Goal: Task Accomplishment & Management: Manage account settings

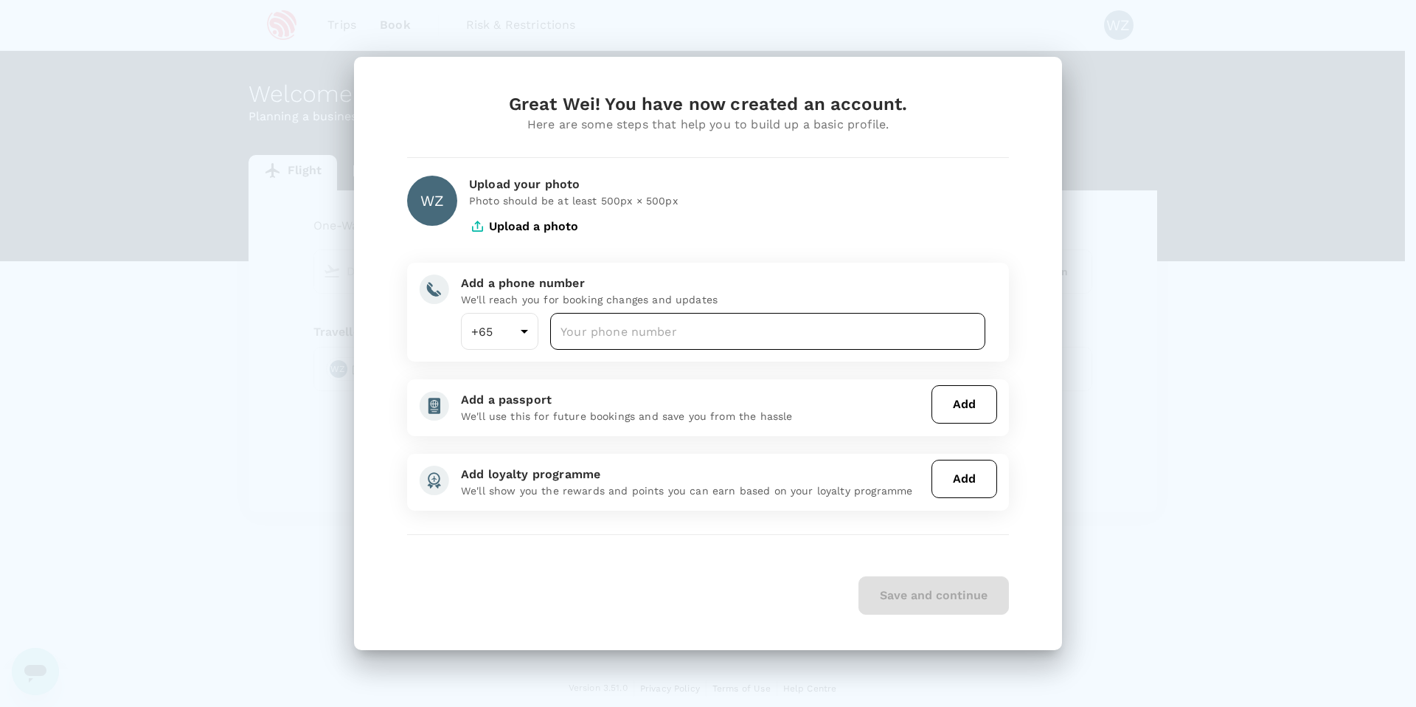
click at [642, 333] on input "number" at bounding box center [767, 331] width 435 height 37
type input "91721900"
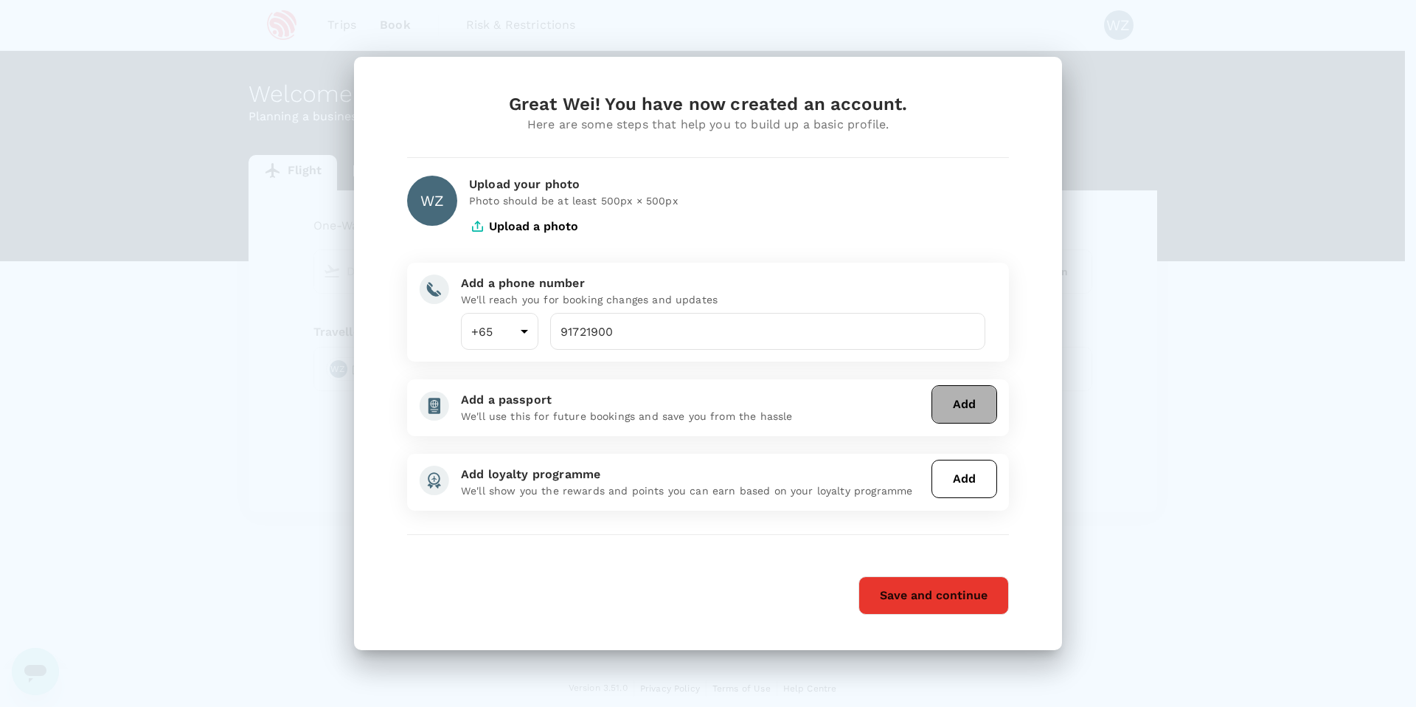
click at [962, 406] on button "Add" at bounding box center [965, 404] width 66 height 38
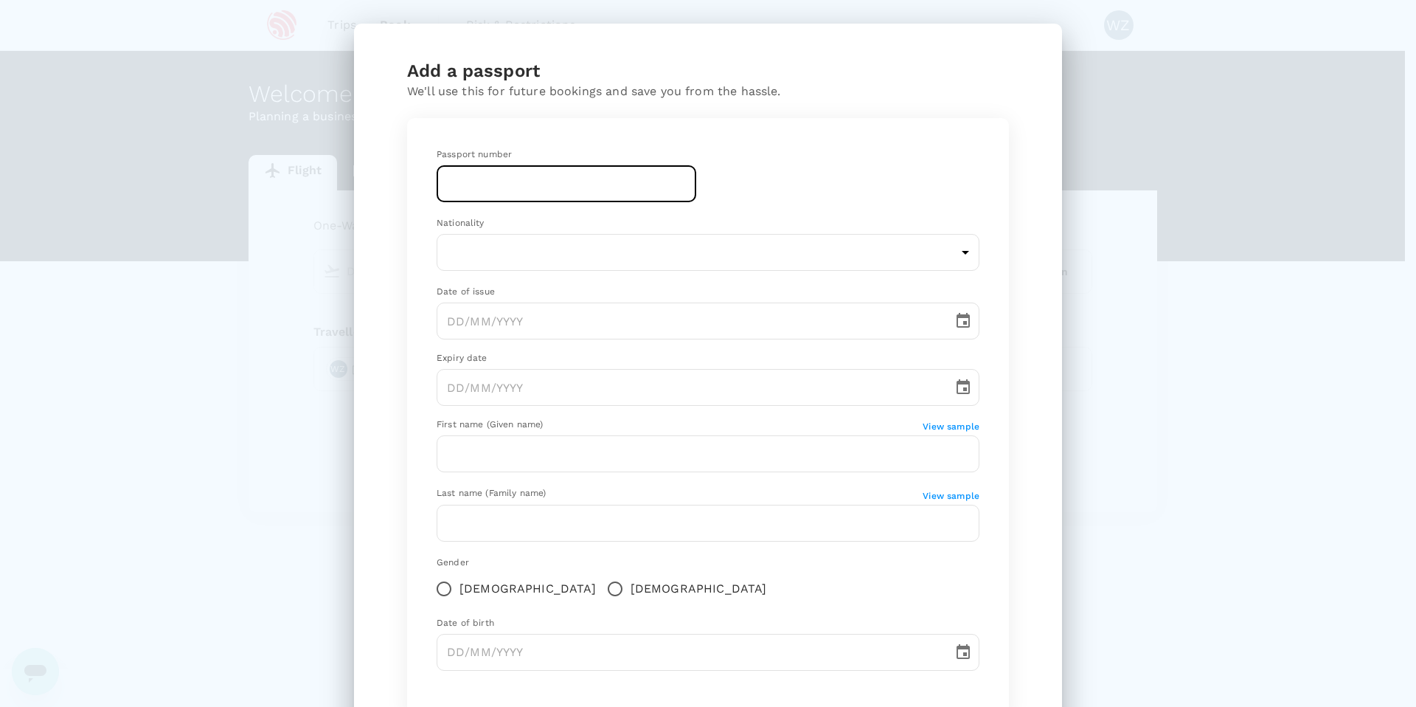
click at [562, 194] on input "text" at bounding box center [567, 183] width 260 height 37
paste input "K2849229P"
type input "K2849229P"
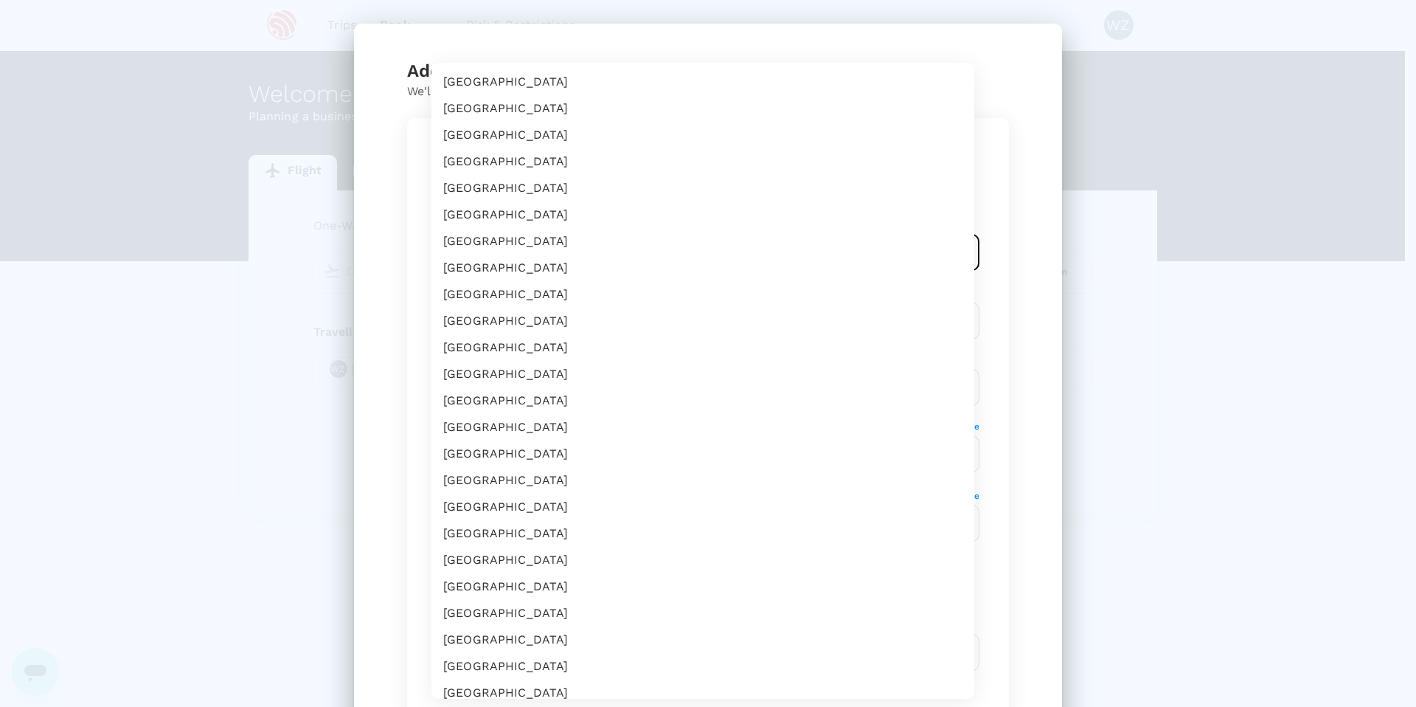
click at [867, 257] on body "Trips Book Risk & Restrictions WZ Welcome , Wei . Planning a business trip? Get…" at bounding box center [708, 354] width 1416 height 708
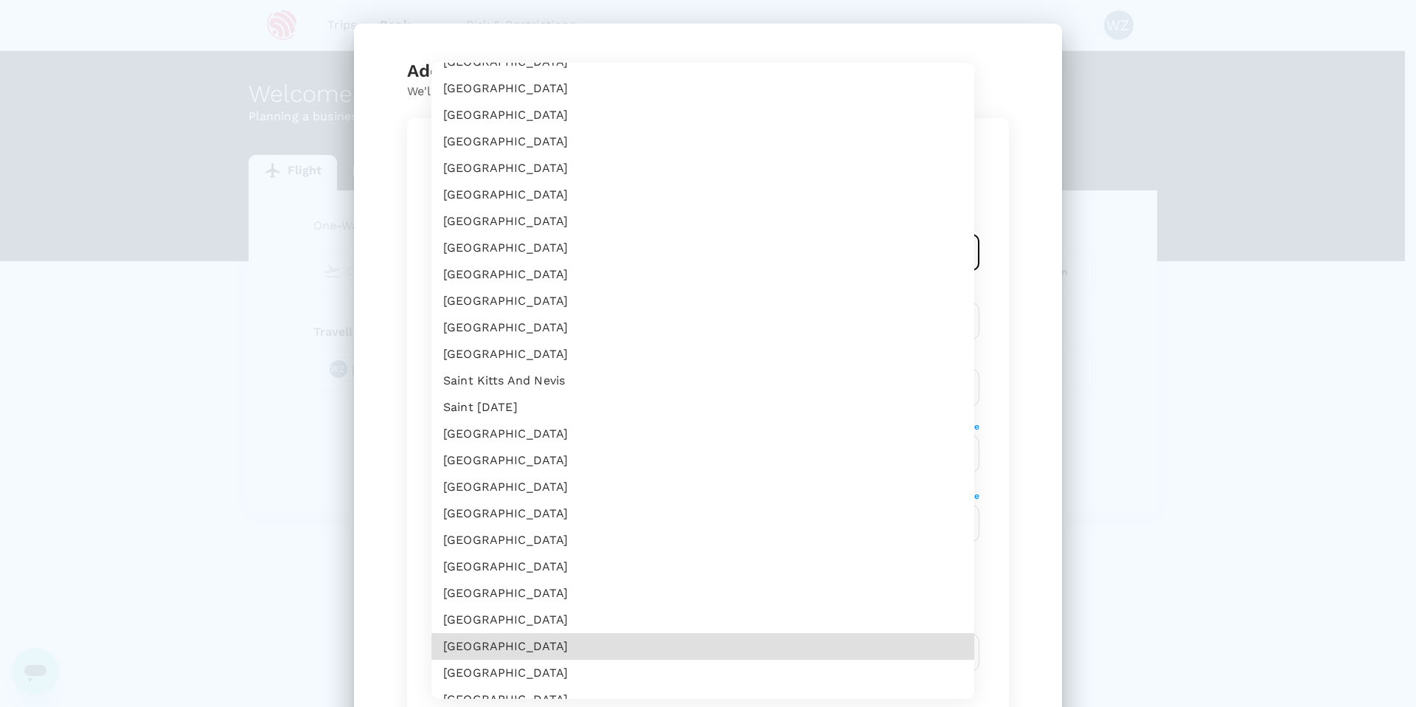
click at [600, 648] on li "[GEOGRAPHIC_DATA]" at bounding box center [702, 646] width 543 height 27
type input "SG"
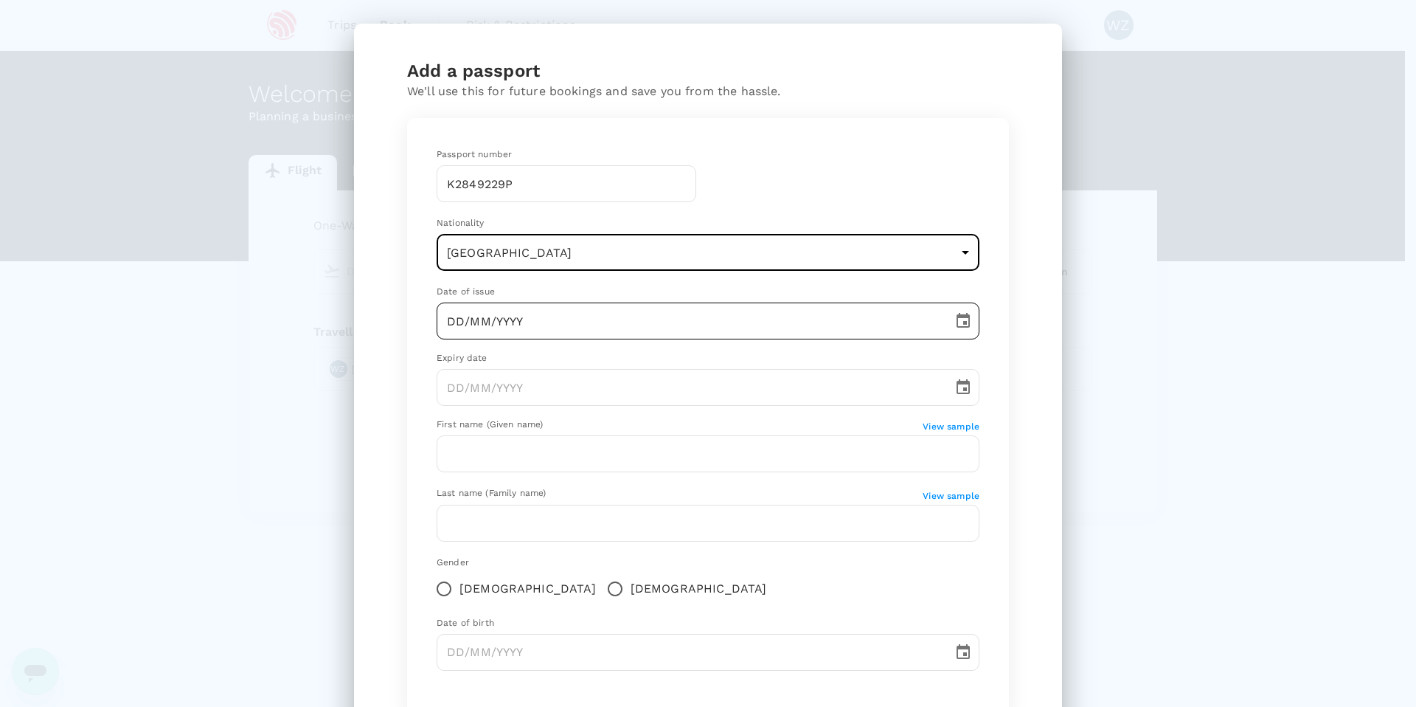
click at [635, 319] on input "DD/MM/YYYY" at bounding box center [690, 320] width 506 height 37
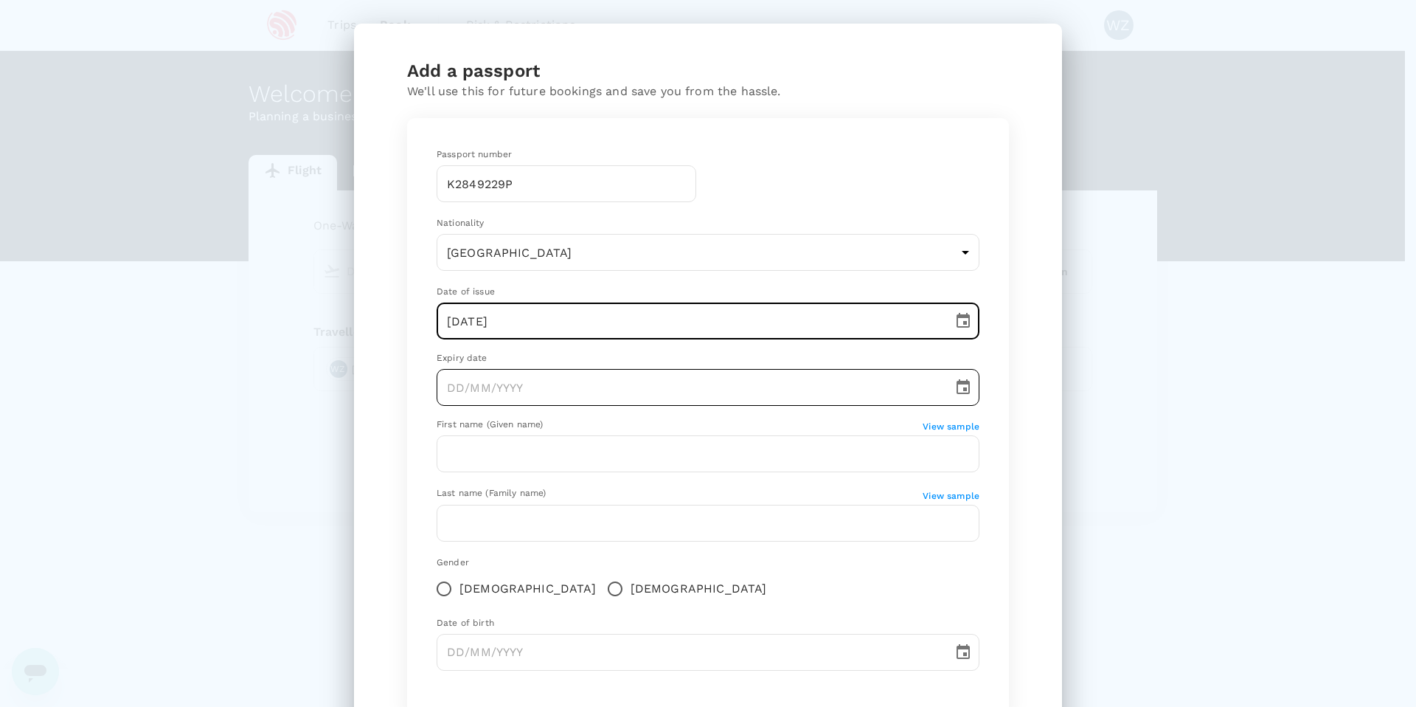
type input "[DATE]"
click at [603, 384] on input "DD/MM/YYYY" at bounding box center [690, 387] width 506 height 37
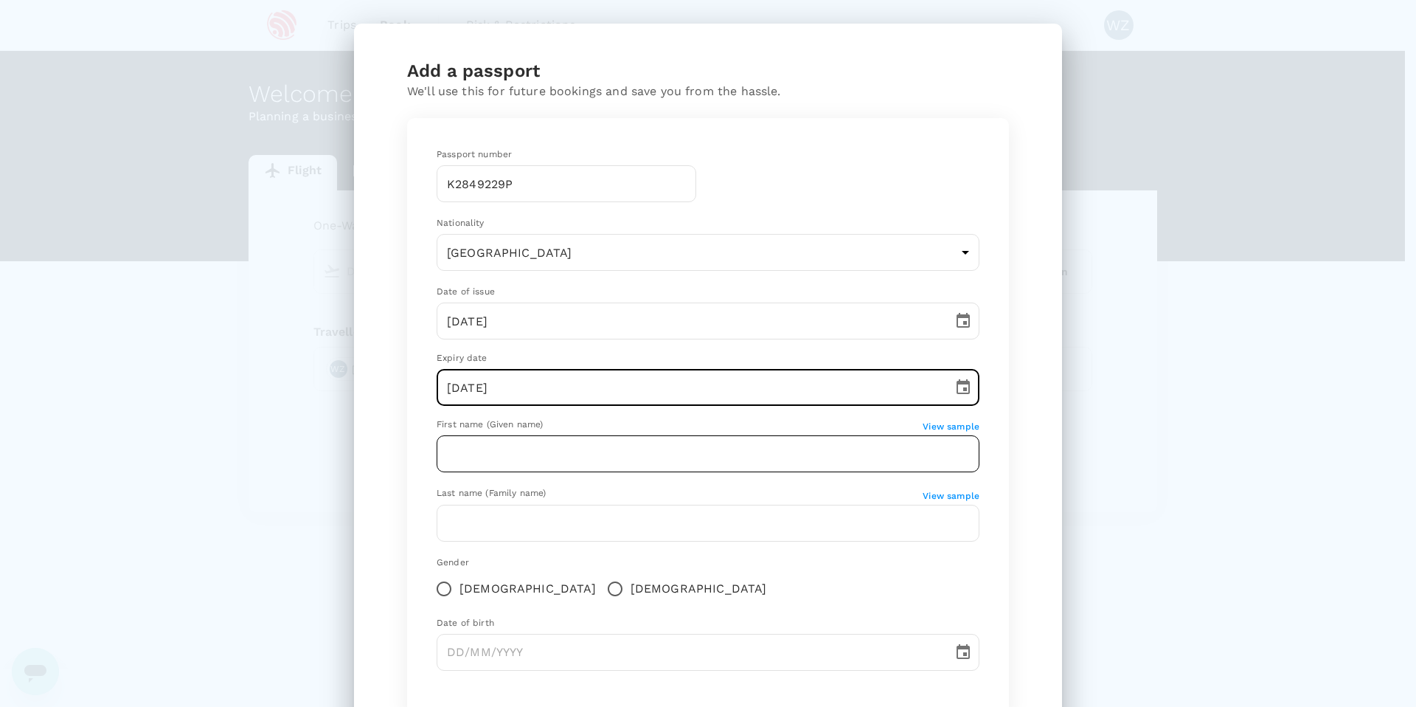
type input "[DATE]"
click at [777, 463] on input "text" at bounding box center [708, 453] width 543 height 37
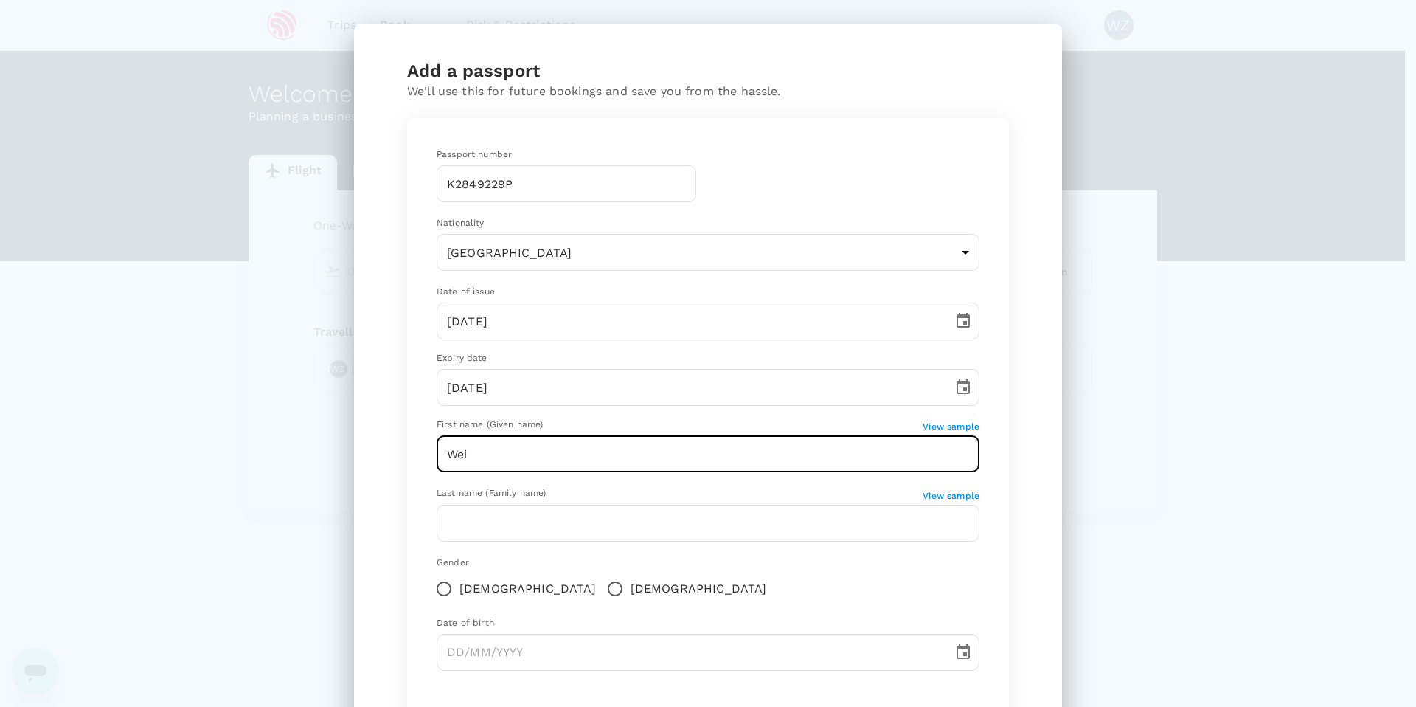
type input "Wei"
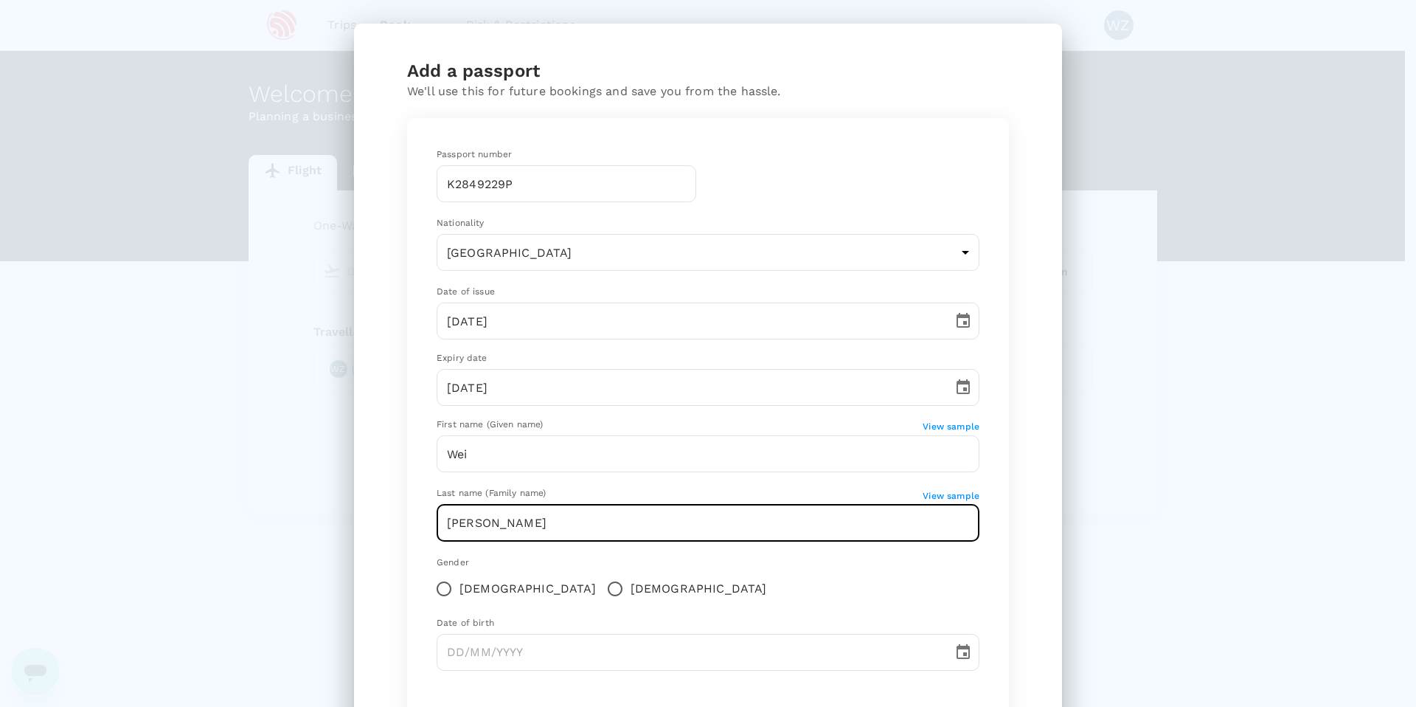
type input "[PERSON_NAME]"
click at [979, 576] on div "Passport number [PASSPORT] ​ Nationality [DEMOGRAPHIC_DATA] SG ​ Date of issue …" at bounding box center [708, 415] width 578 height 570
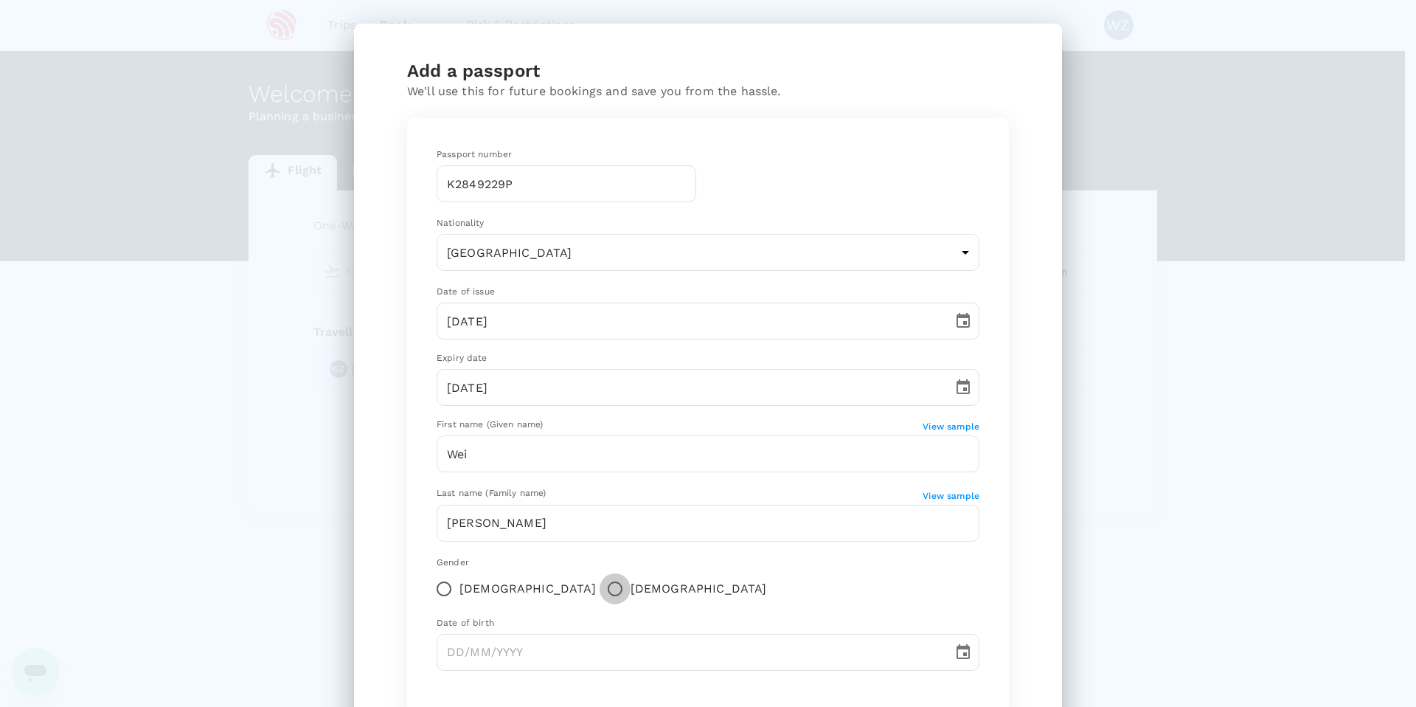
click at [600, 594] on input "[DEMOGRAPHIC_DATA]" at bounding box center [615, 588] width 31 height 31
radio input "true"
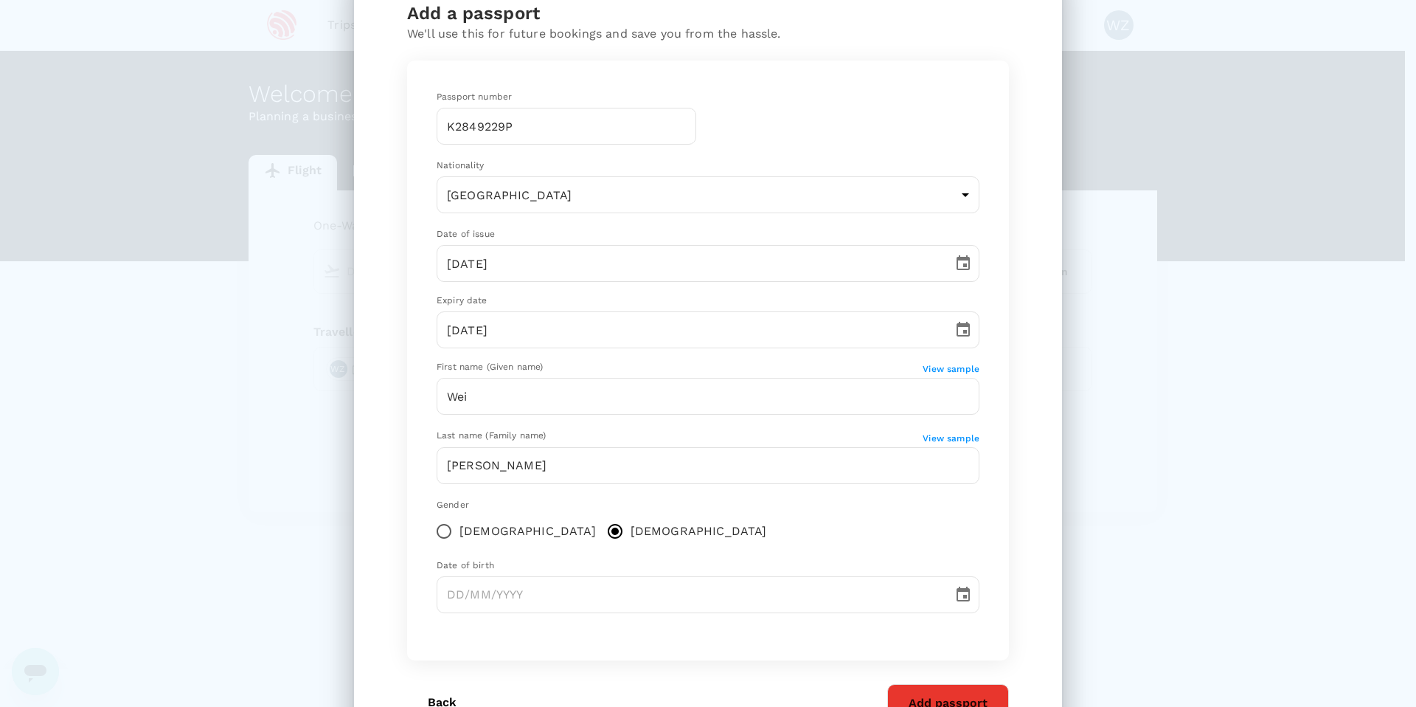
scroll to position [67, 0]
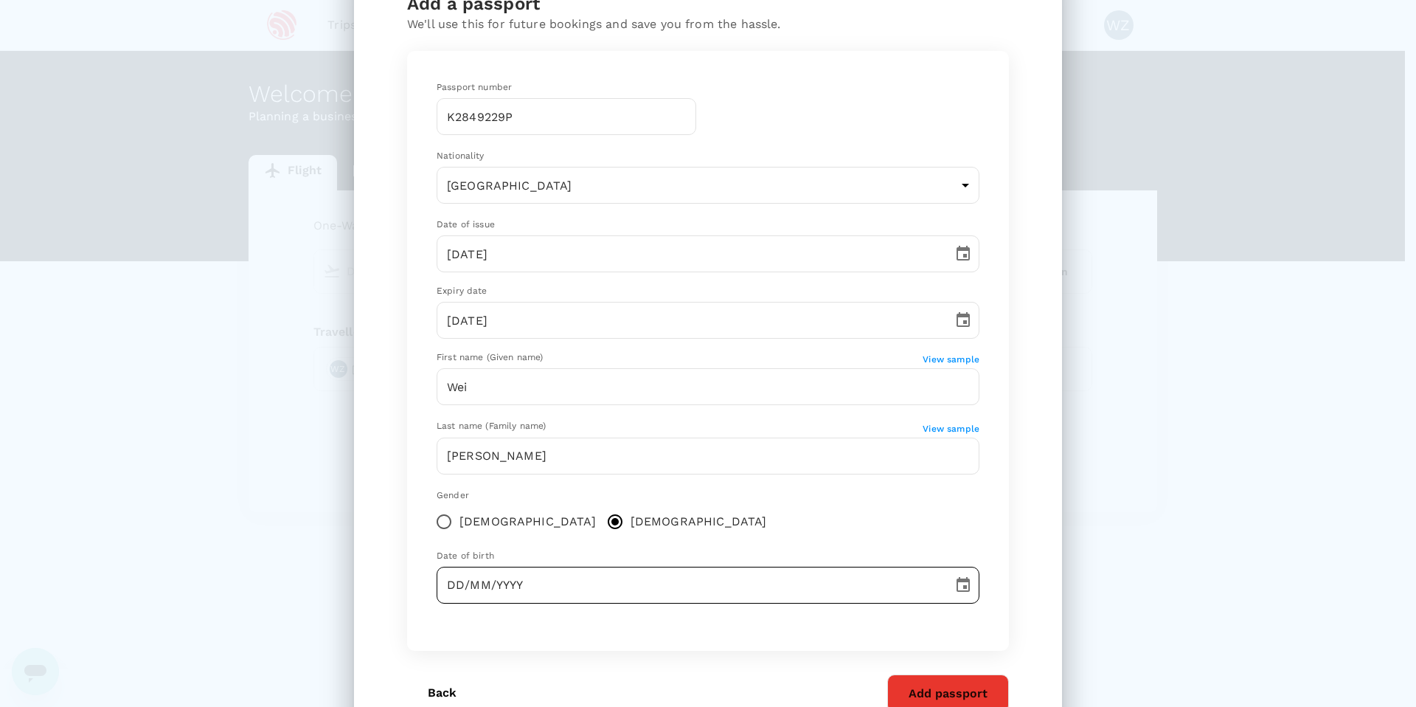
click at [471, 578] on input "DD/MM/YYYY" at bounding box center [690, 584] width 506 height 37
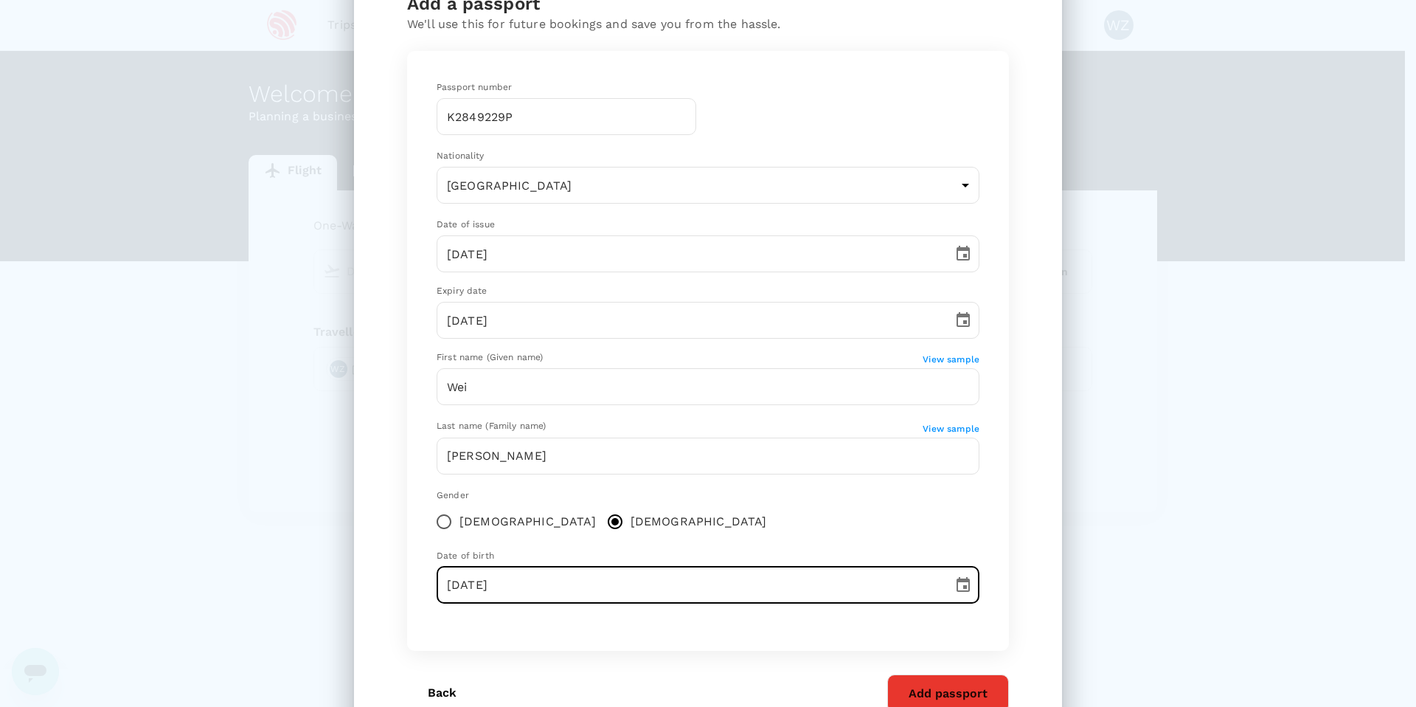
type input "[DATE]"
click at [998, 569] on div "Passport number [PASSPORT] ​ Nationality [DEMOGRAPHIC_DATA] SG ​ Date of issue …" at bounding box center [708, 351] width 602 height 600
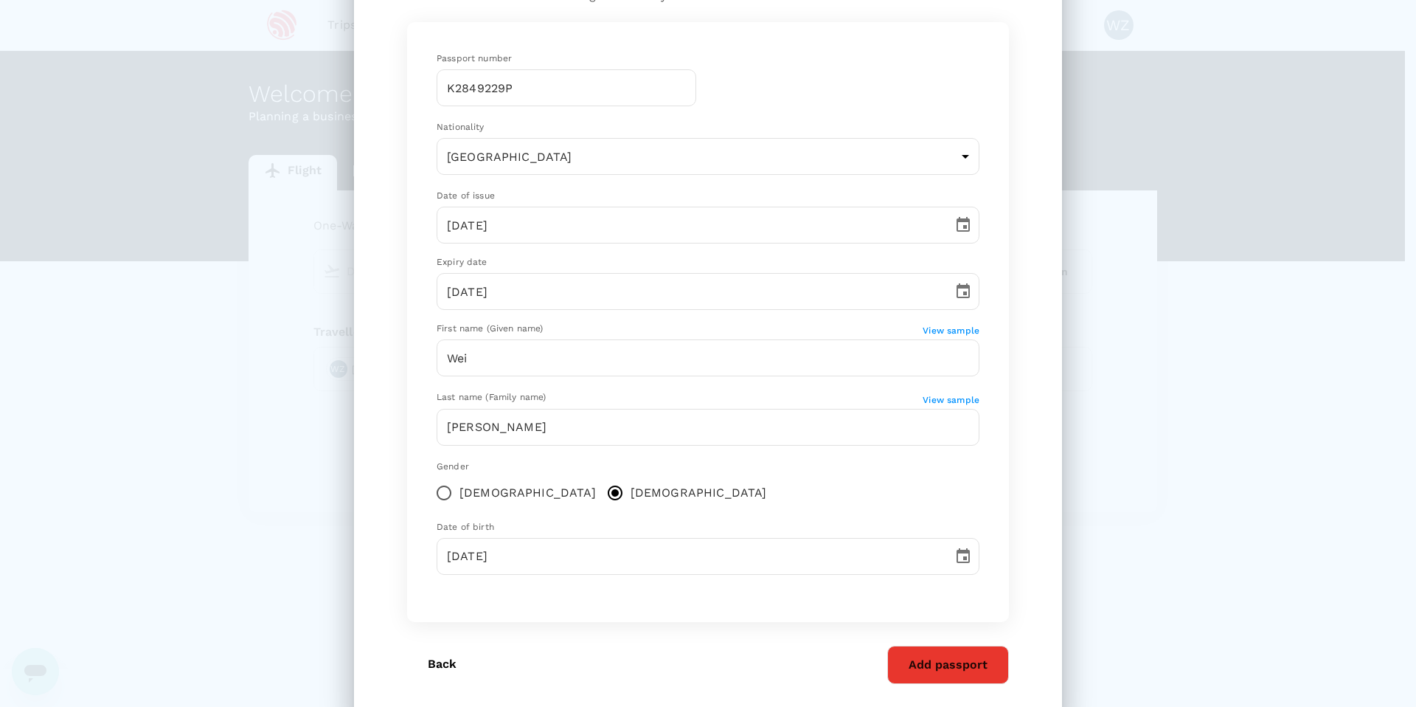
scroll to position [132, 0]
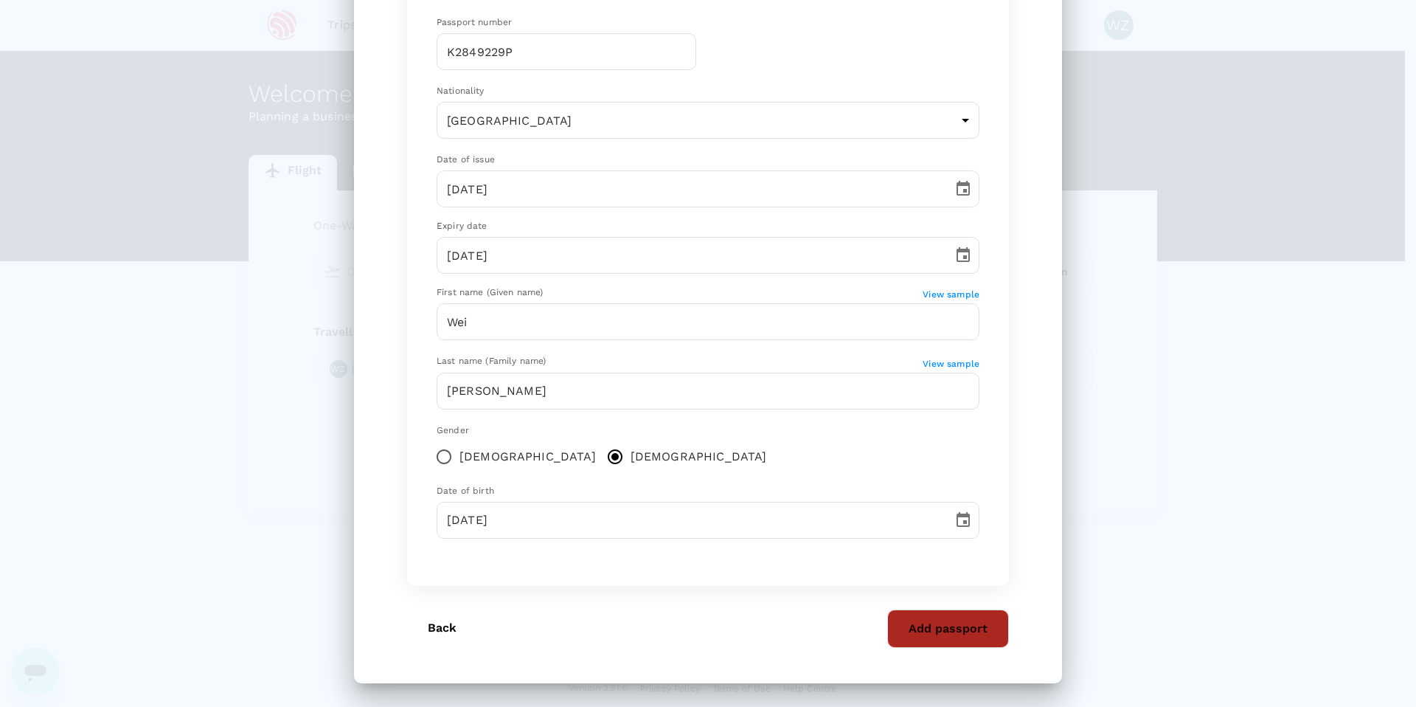
click at [971, 631] on button "Add passport" at bounding box center [948, 628] width 122 height 38
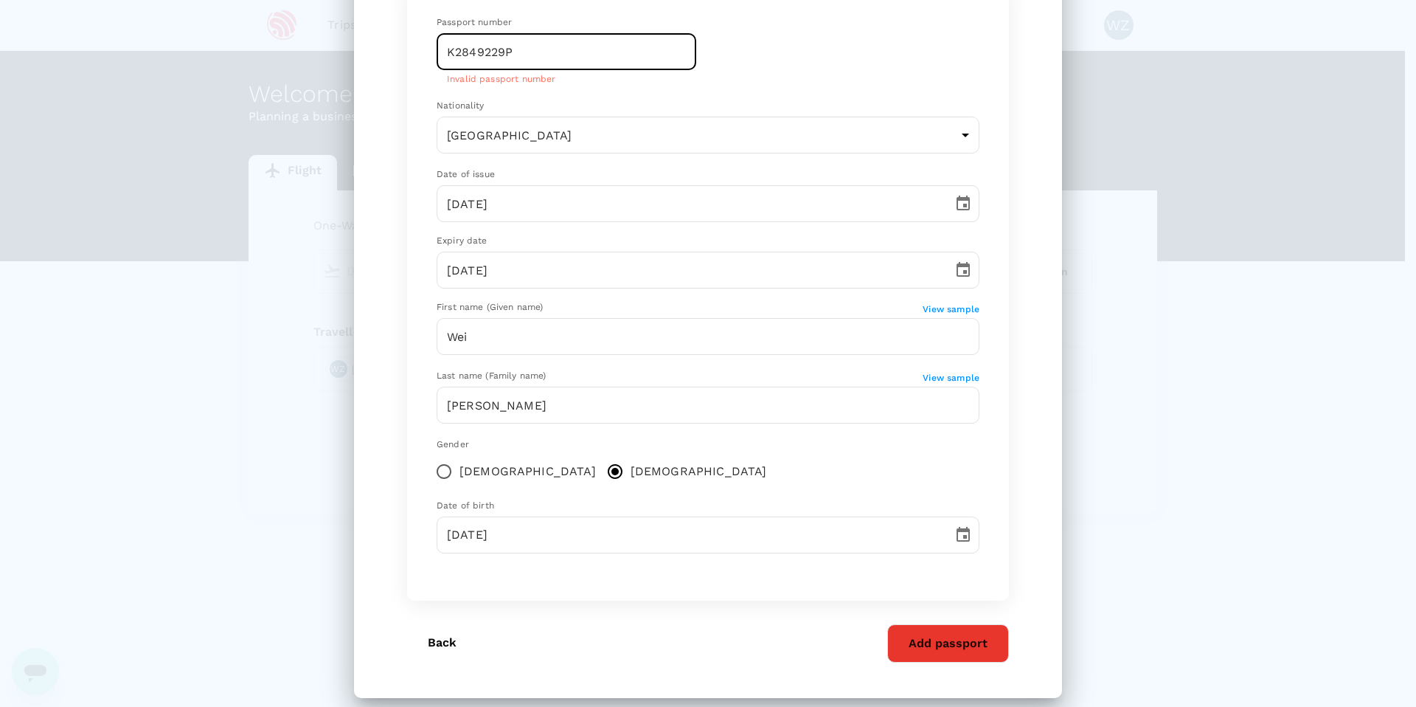
click at [526, 52] on input "K2849229P" at bounding box center [567, 51] width 260 height 37
drag, startPoint x: 547, startPoint y: 51, endPoint x: 450, endPoint y: 42, distance: 97.8
click at [450, 42] on input "K2849229P" at bounding box center [567, 51] width 260 height 37
click at [448, 51] on input "K2849229P" at bounding box center [567, 51] width 260 height 37
type input "K2849229P"
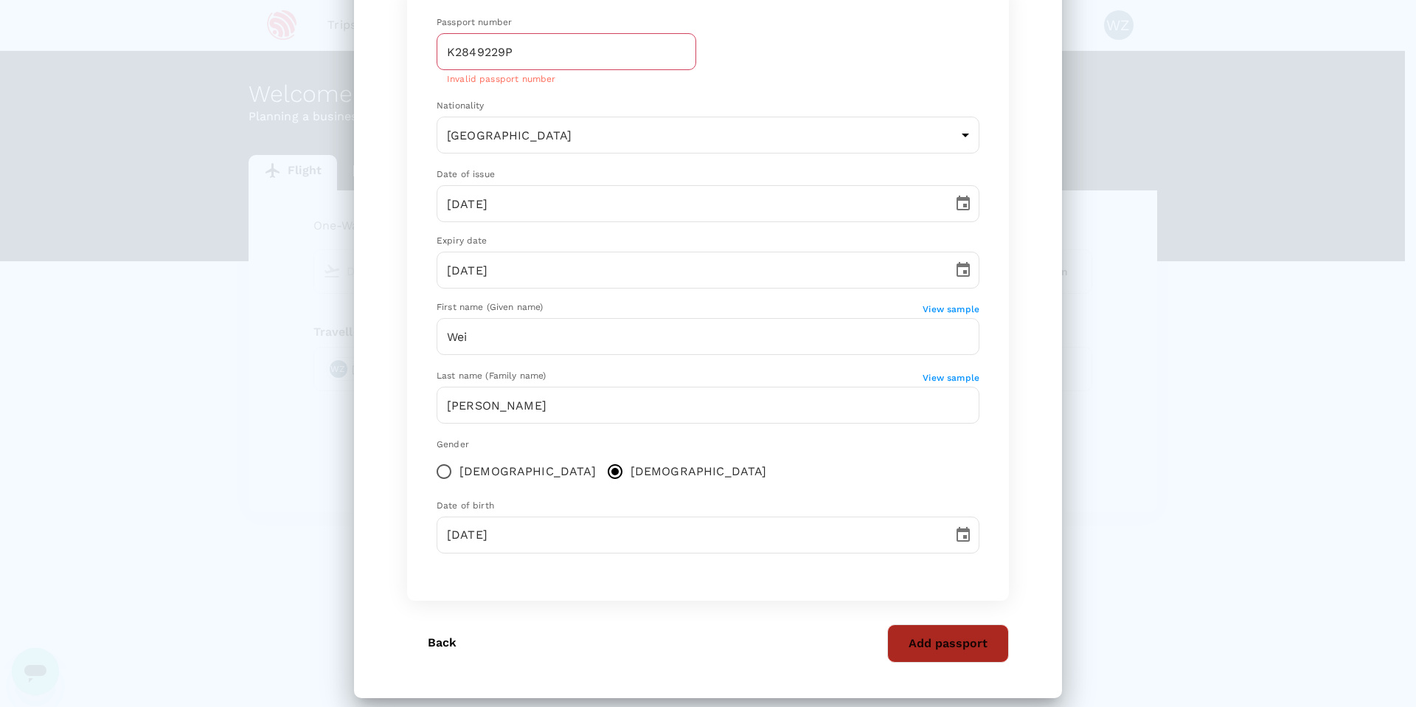
click at [964, 635] on button "Add passport" at bounding box center [948, 643] width 122 height 38
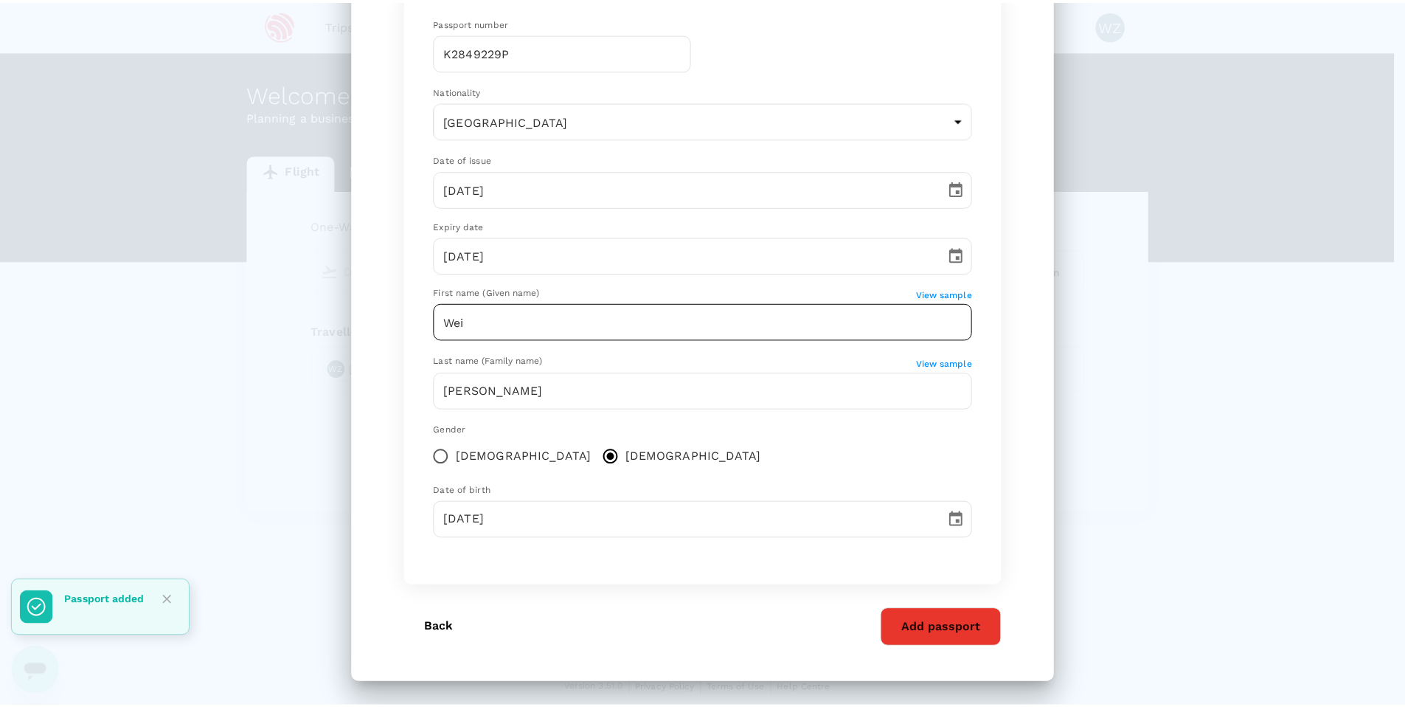
scroll to position [0, 0]
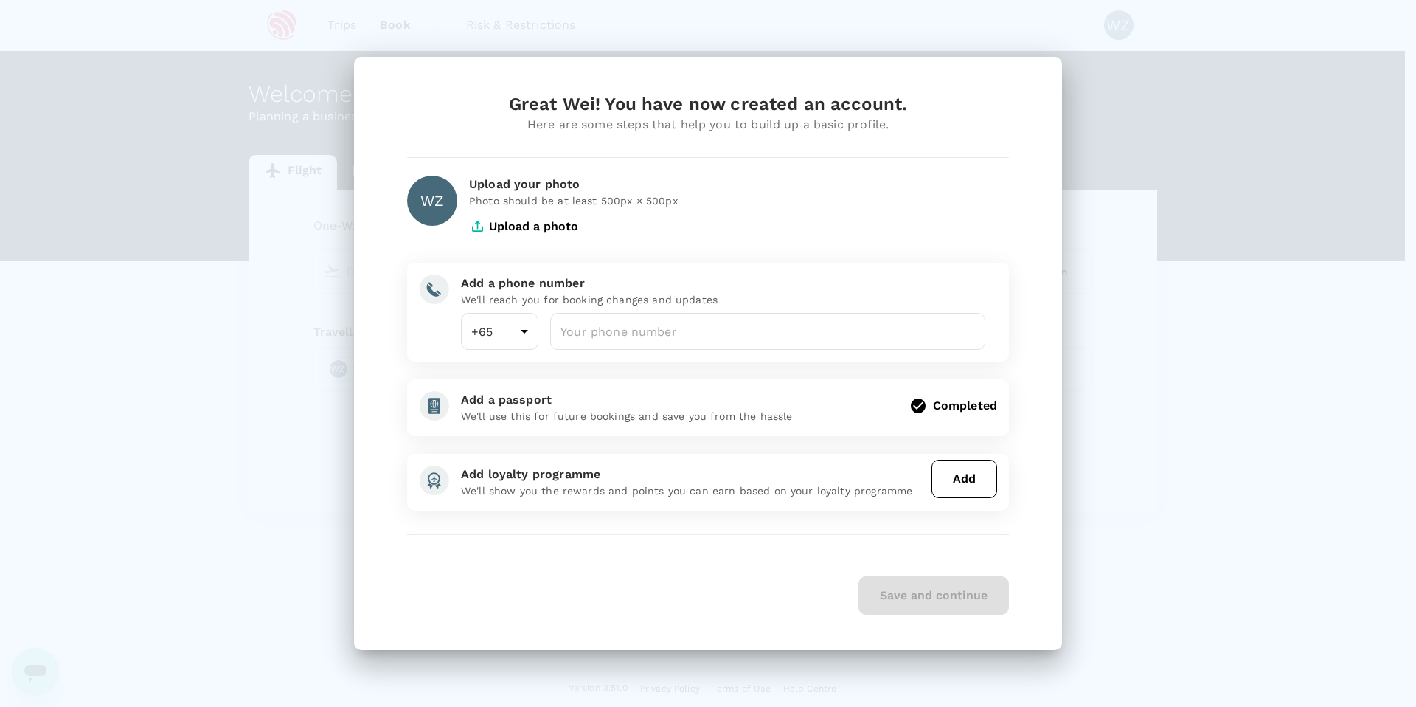
click at [966, 486] on button "Add" at bounding box center [965, 479] width 66 height 38
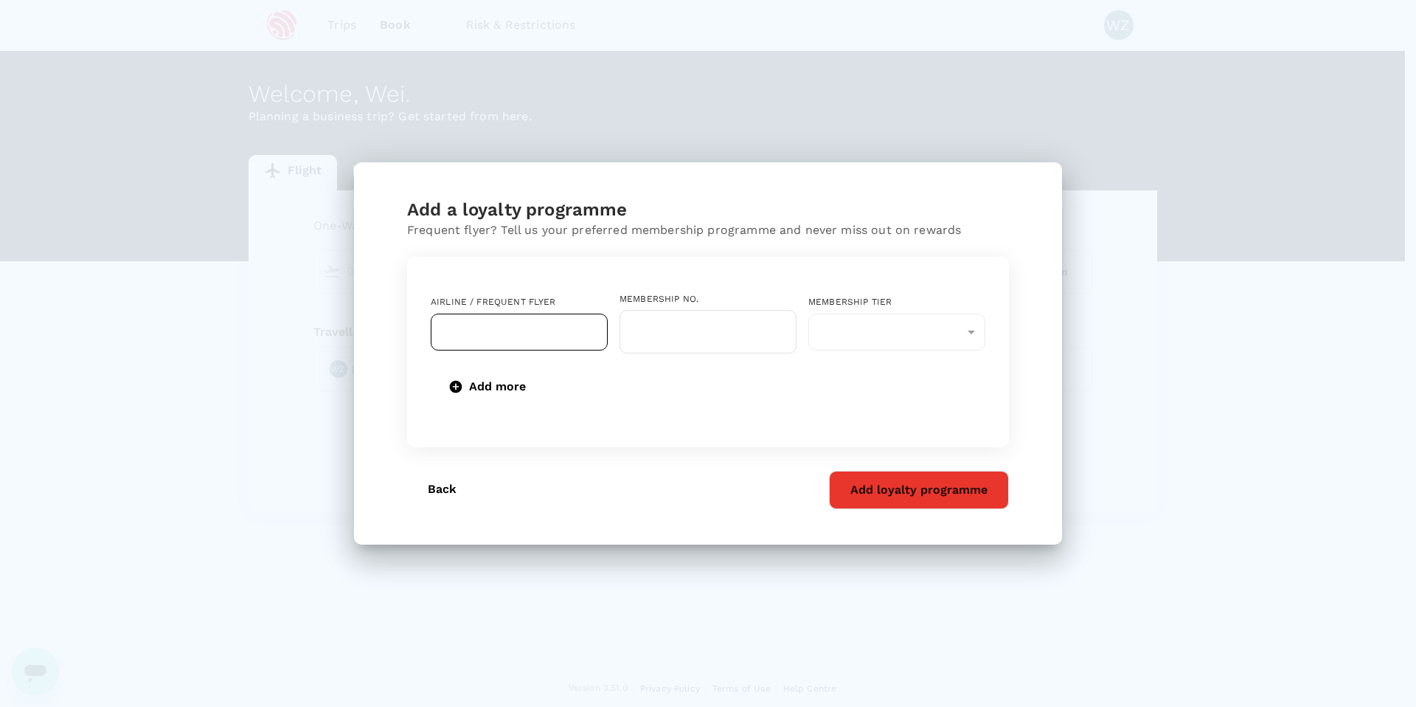
click at [583, 336] on div "​" at bounding box center [519, 331] width 177 height 37
click at [572, 370] on p "Singapore Airlines PPS Club/ KrisFlyer" at bounding box center [519, 376] width 153 height 30
type input "Singapore Airlines PPS Club/ KrisFlyer"
click at [679, 322] on input "text" at bounding box center [708, 332] width 177 height 44
paste input "8796057479"
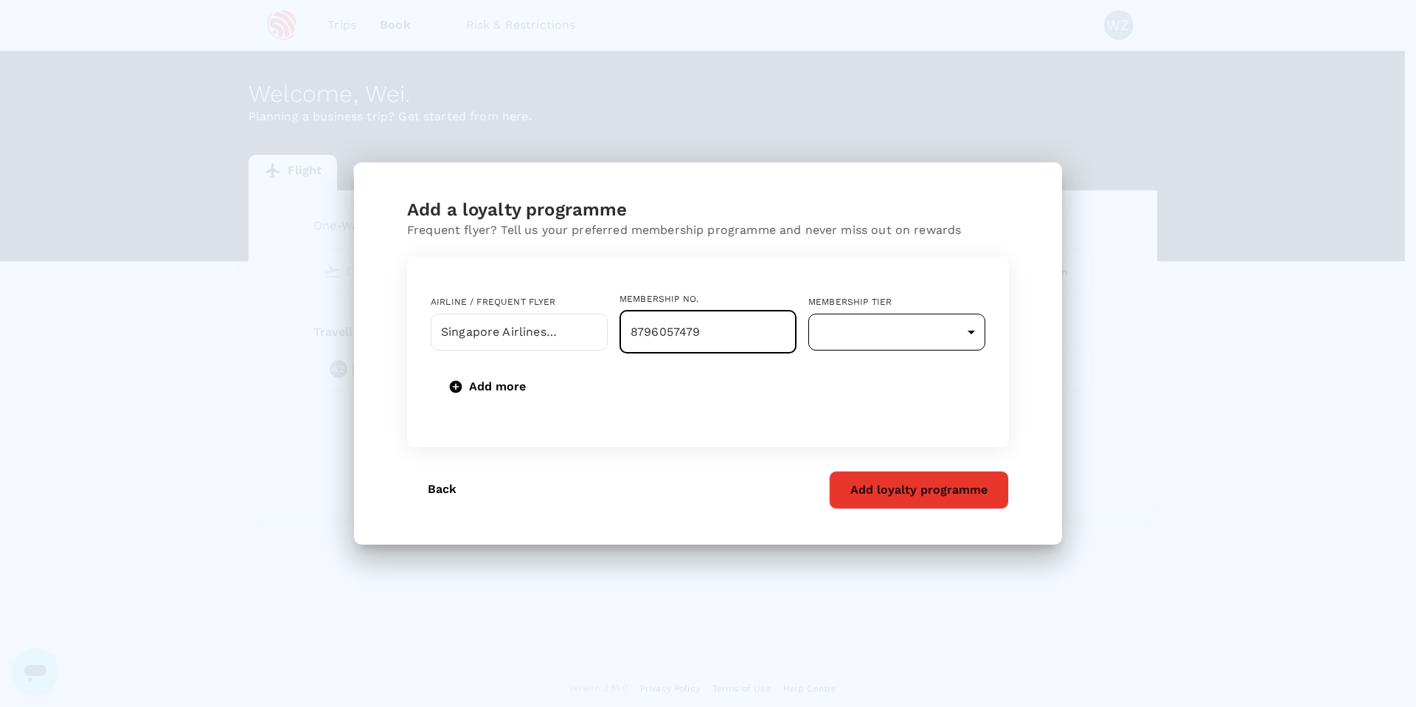
type input "8796057479"
click at [969, 332] on body "Trips Book Risk & Restrictions WZ Welcome , Wei . Planning a business trip? Get…" at bounding box center [708, 354] width 1416 height 708
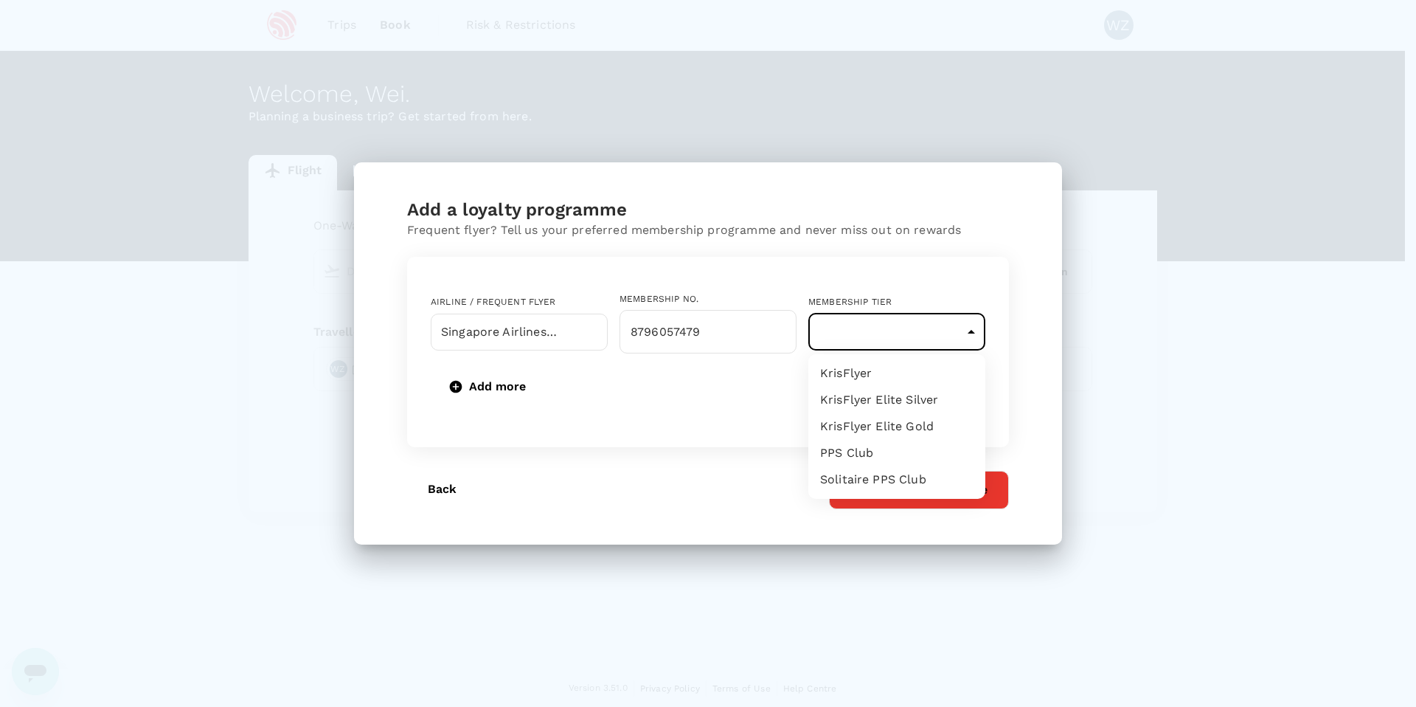
click at [937, 402] on li "KrisFlyer Elite Silver" at bounding box center [896, 399] width 177 height 27
type input "8"
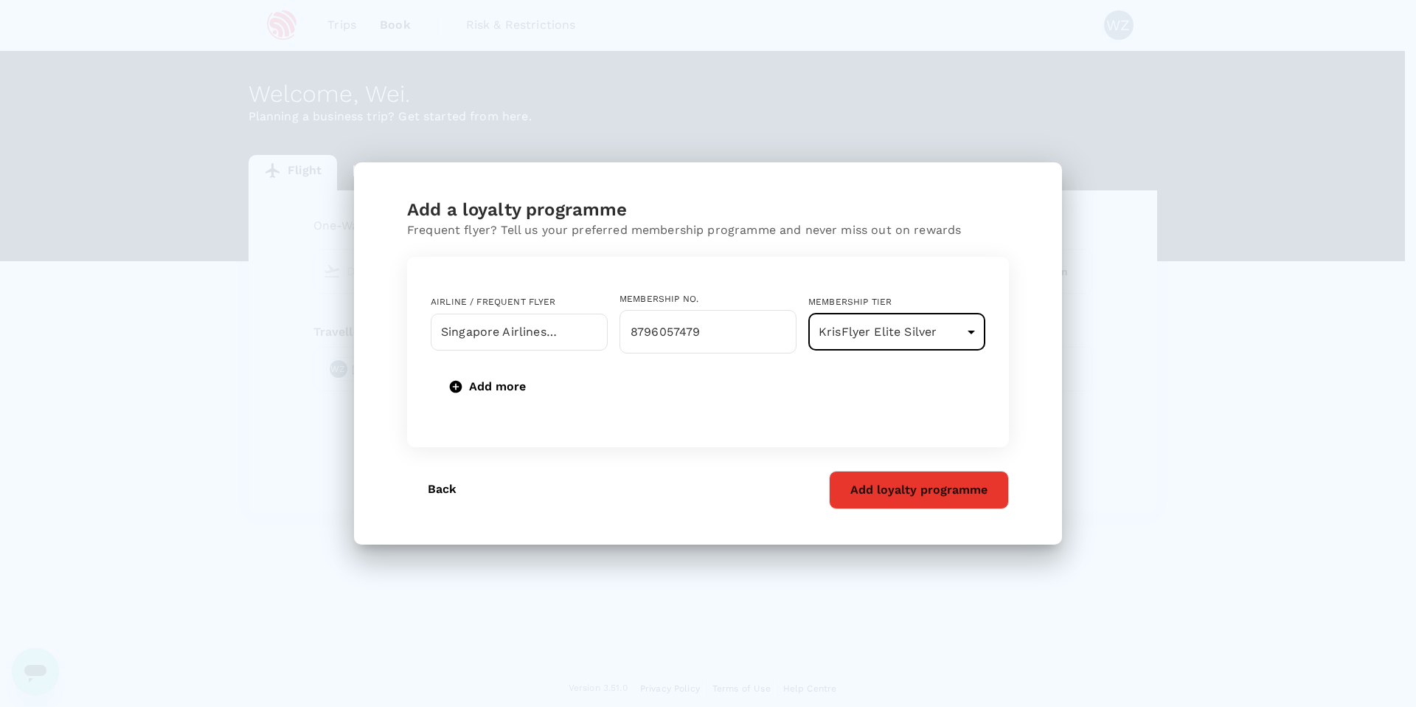
click at [1002, 380] on div "Airline / Frequent Flyer Singapore Airlines PPS Club/ KrisFlyer ​ Membership No…" at bounding box center [708, 352] width 602 height 190
click at [926, 488] on button "Add loyalty programme" at bounding box center [919, 490] width 180 height 38
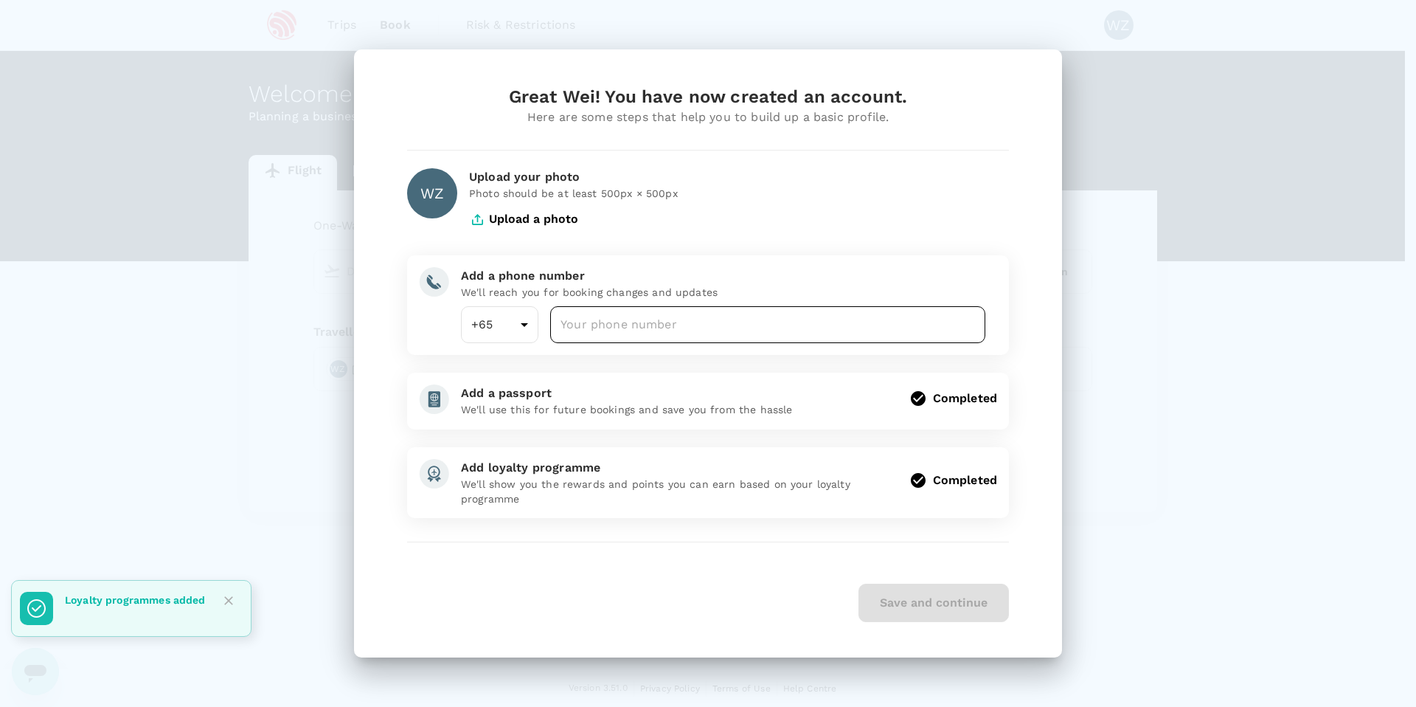
click at [701, 315] on input "number" at bounding box center [767, 324] width 435 height 37
type input "91721900"
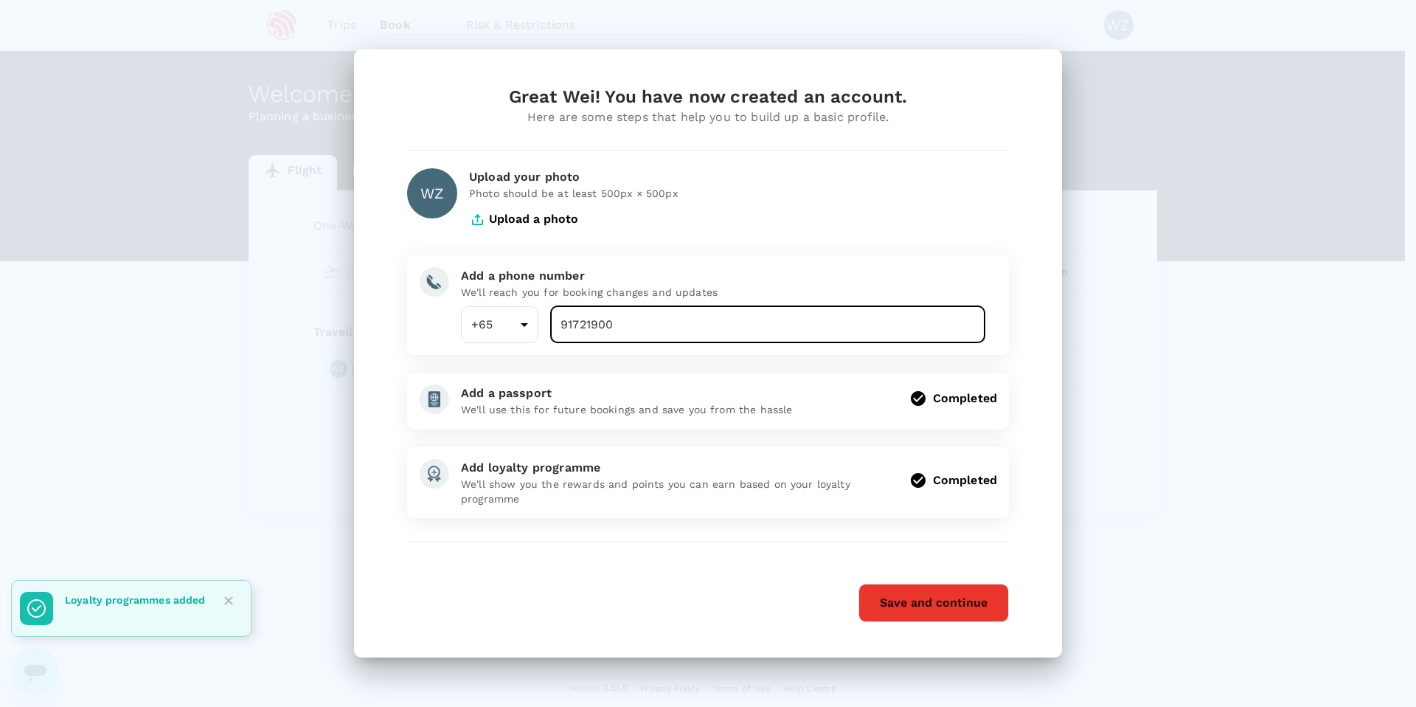
click at [939, 604] on button "Save and continue" at bounding box center [934, 602] width 150 height 38
